Goal: Information Seeking & Learning: Compare options

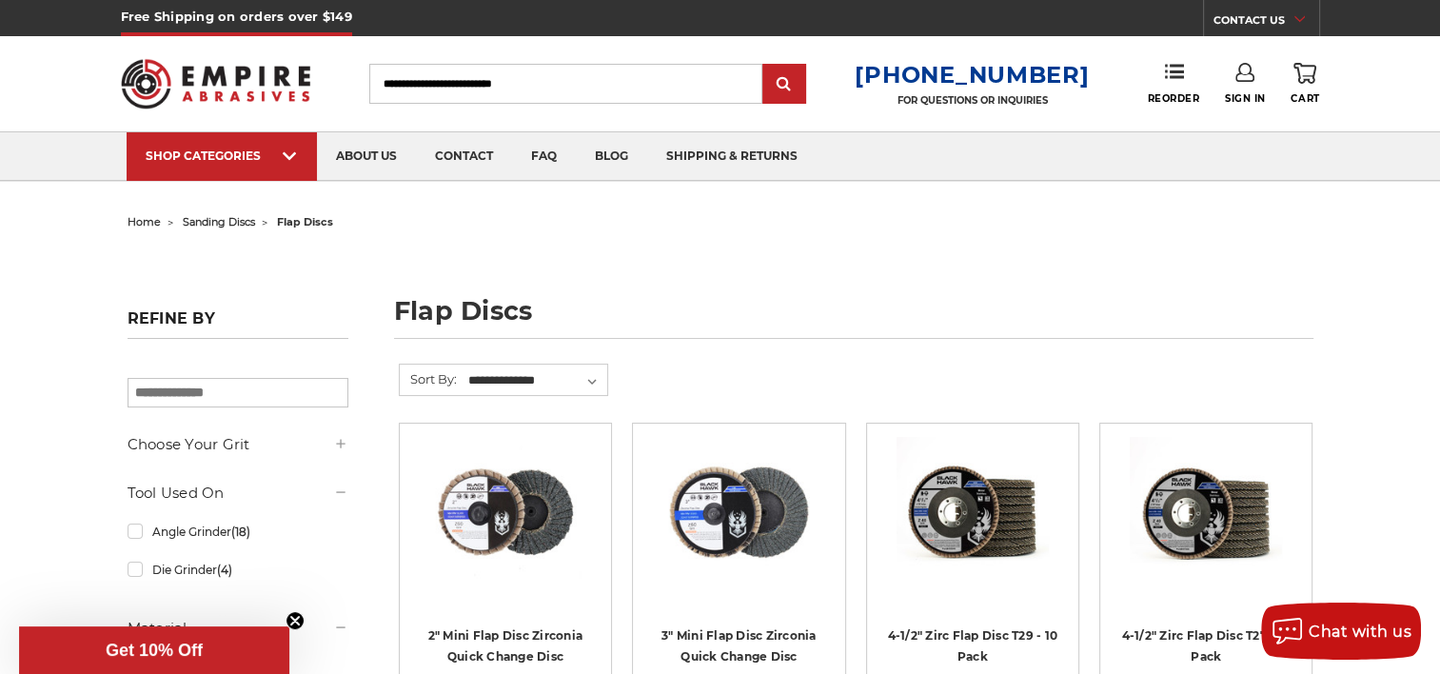
scroll to position [253, 0]
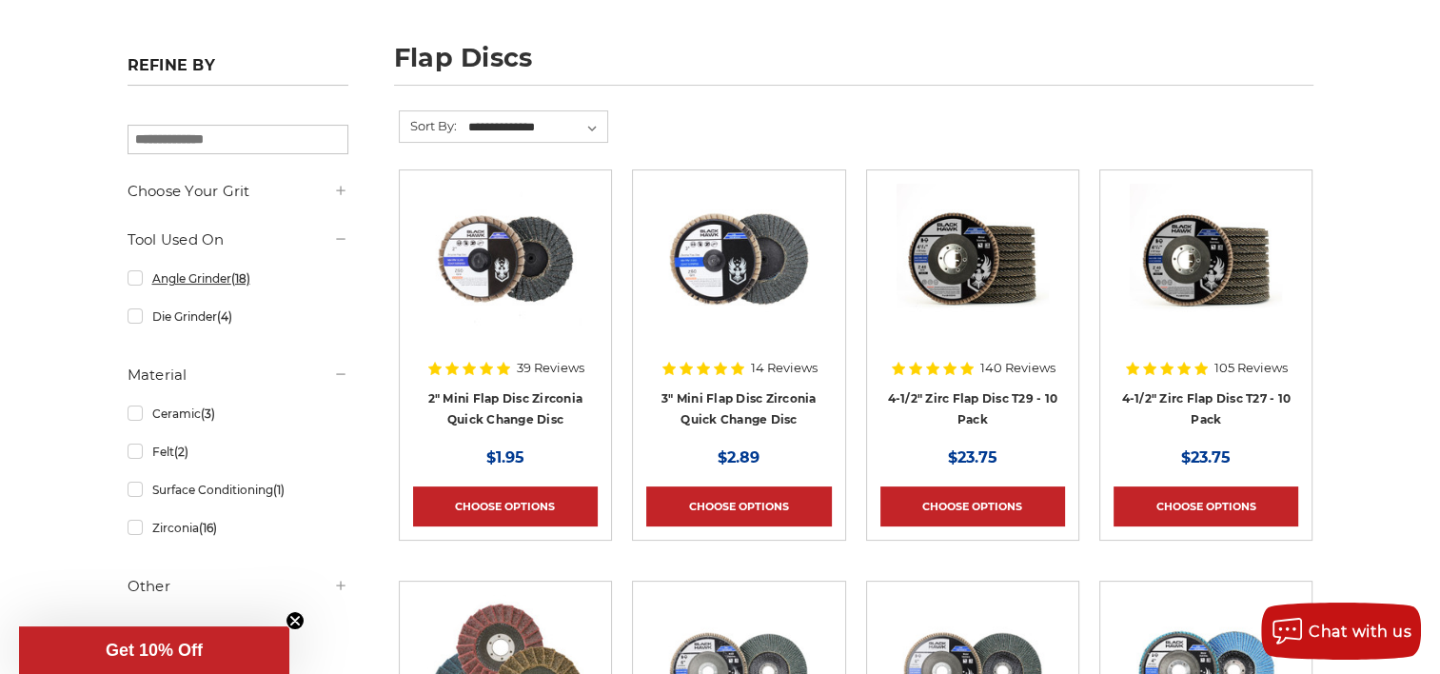
click at [133, 278] on link "Angle Grinder (18)" at bounding box center [238, 278] width 221 height 33
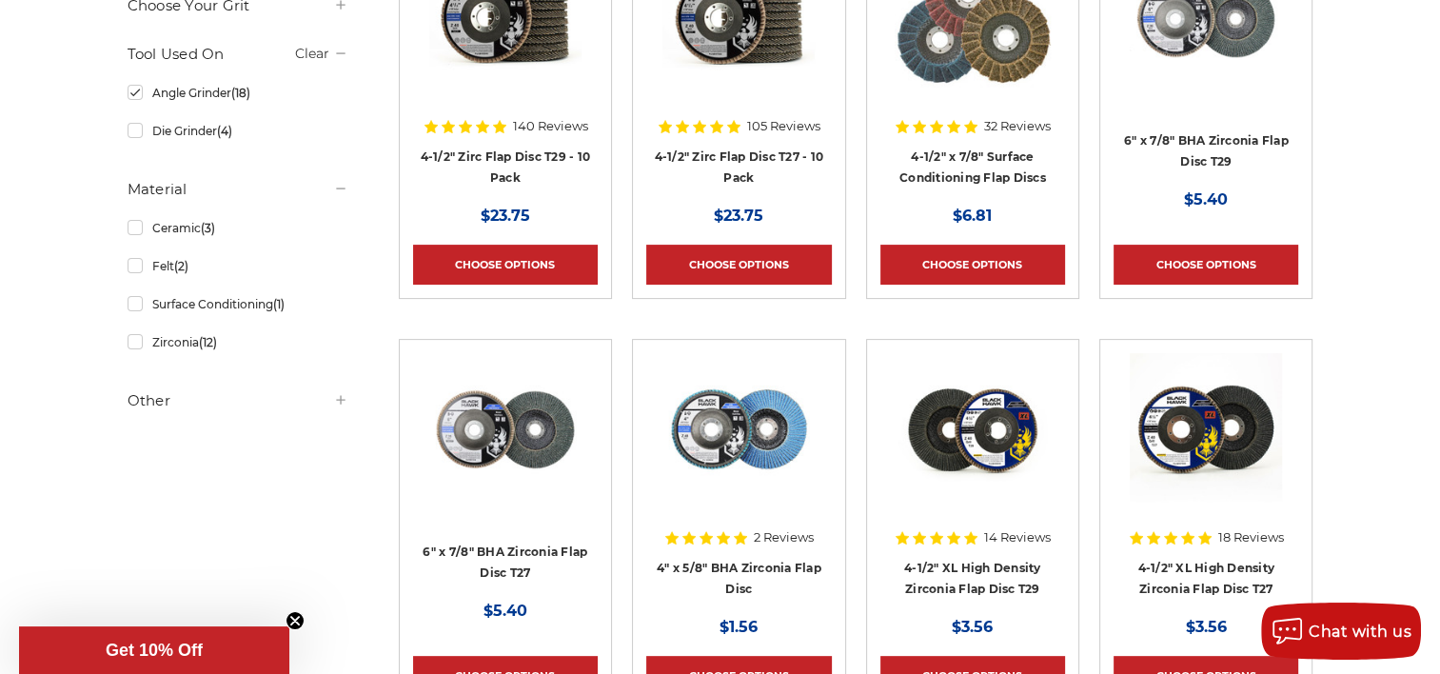
scroll to position [507, 0]
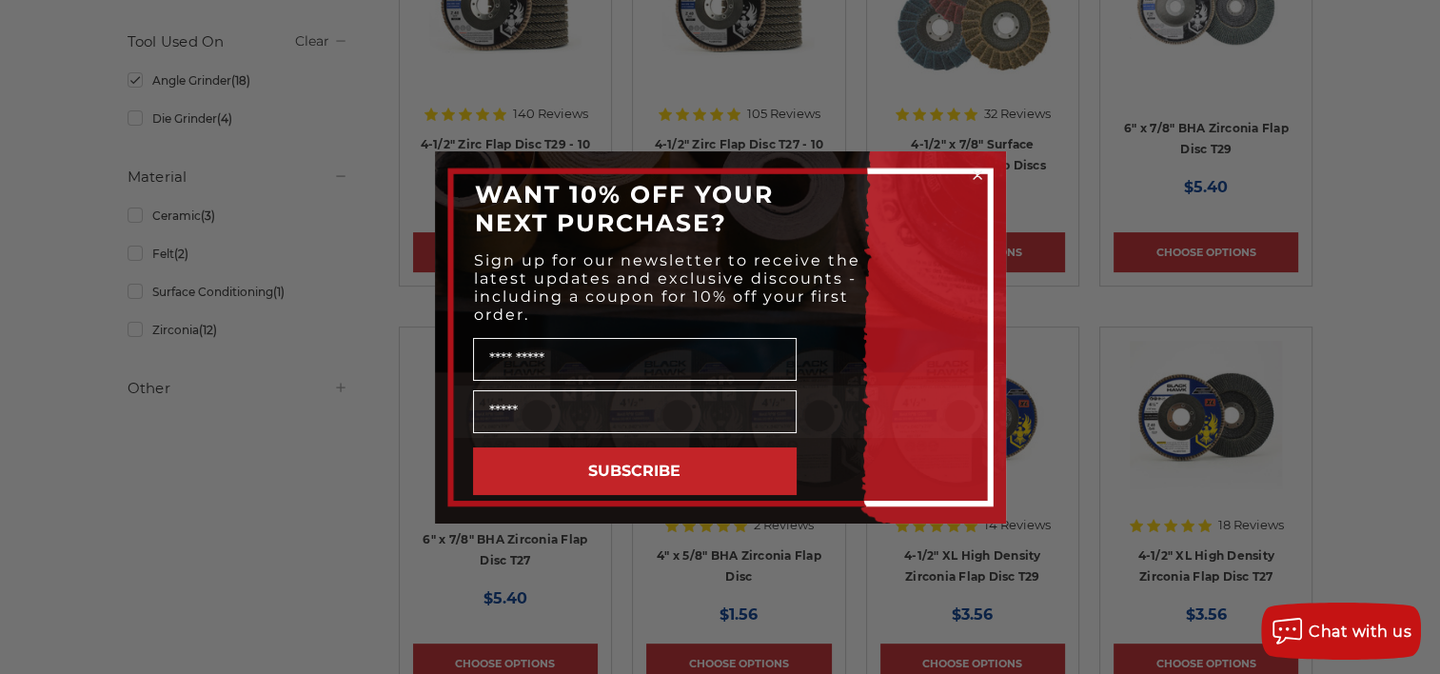
click at [980, 175] on circle "Close dialog" at bounding box center [977, 175] width 18 height 18
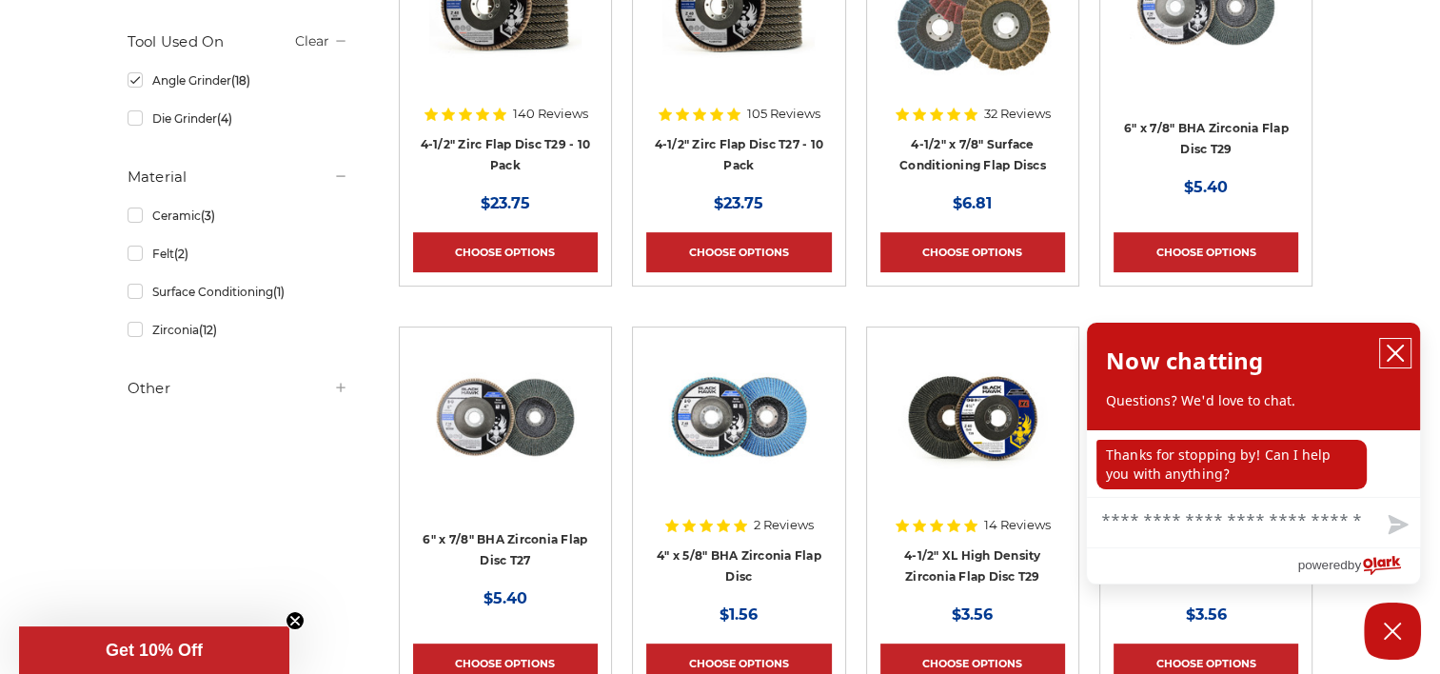
click at [1401, 358] on icon "close chatbox" at bounding box center [1394, 352] width 15 height 15
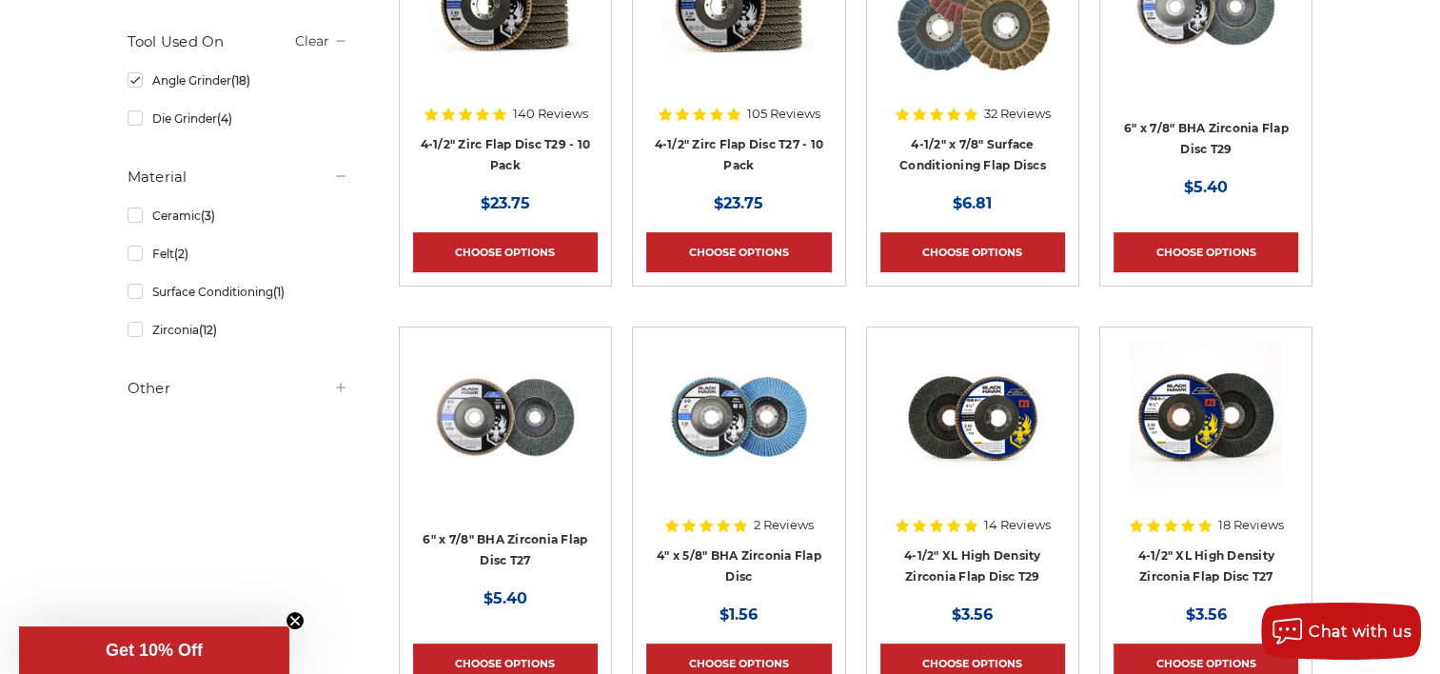
scroll to position [254, 0]
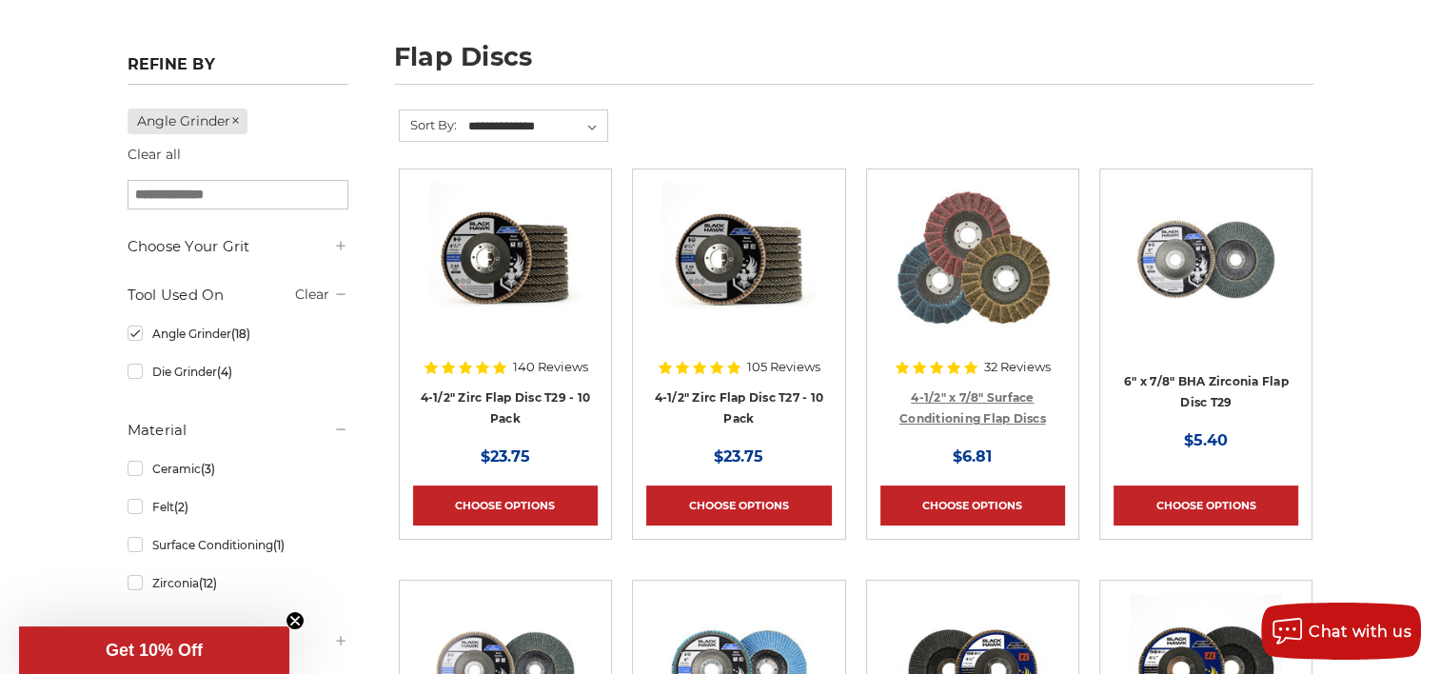
click at [933, 391] on link "4-1/2" x 7/8" Surface Conditioning Flap Discs" at bounding box center [972, 408] width 147 height 36
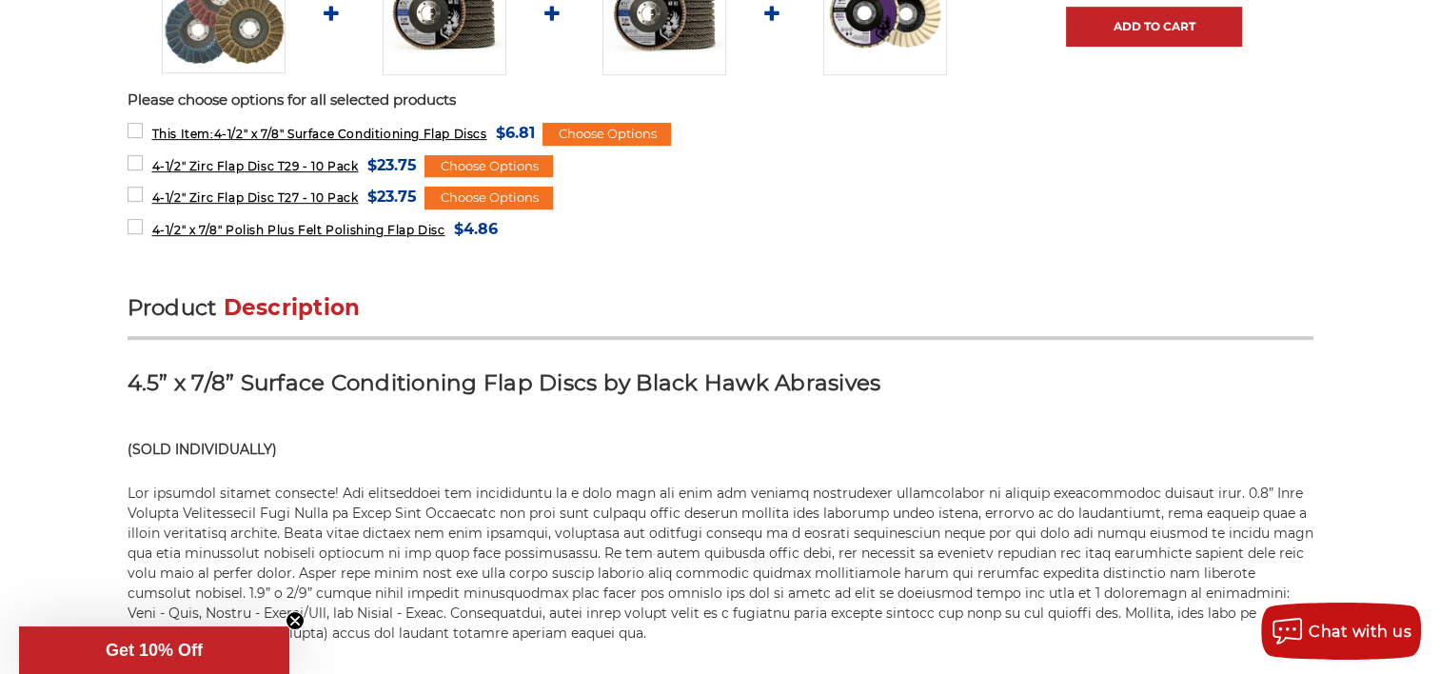
scroll to position [1014, 0]
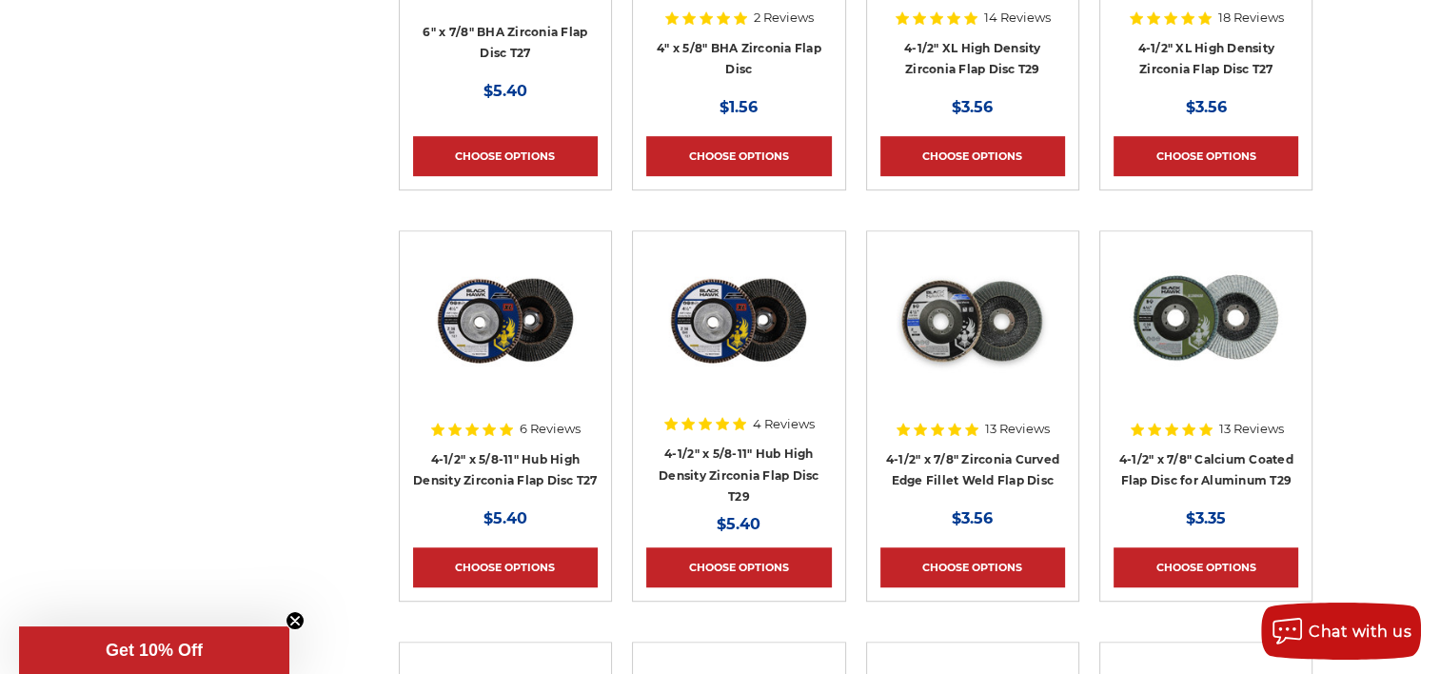
scroll to position [1015, 0]
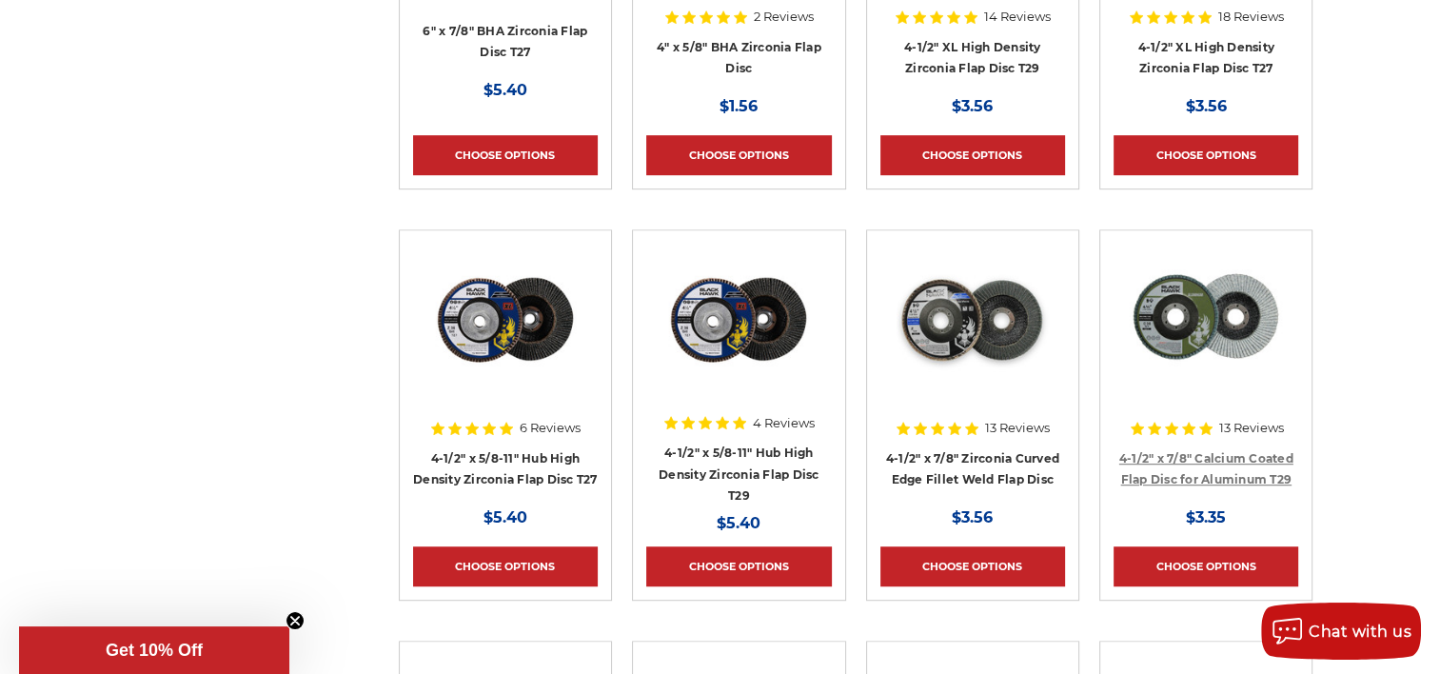
click at [1247, 479] on link "4-1/2" x 7/8" Calcium Coated Flap Disc for Aluminum T29" at bounding box center [1206, 469] width 174 height 36
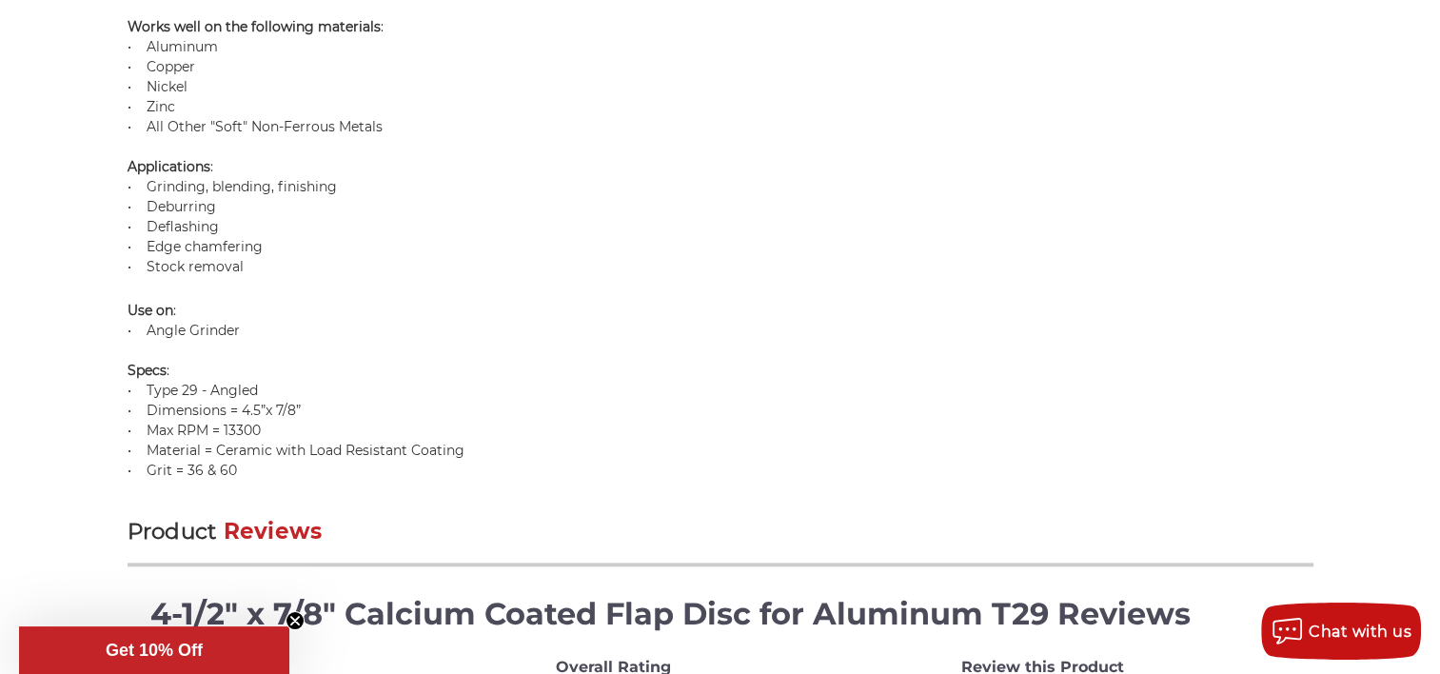
scroll to position [1523, 0]
